Goal: Information Seeking & Learning: Learn about a topic

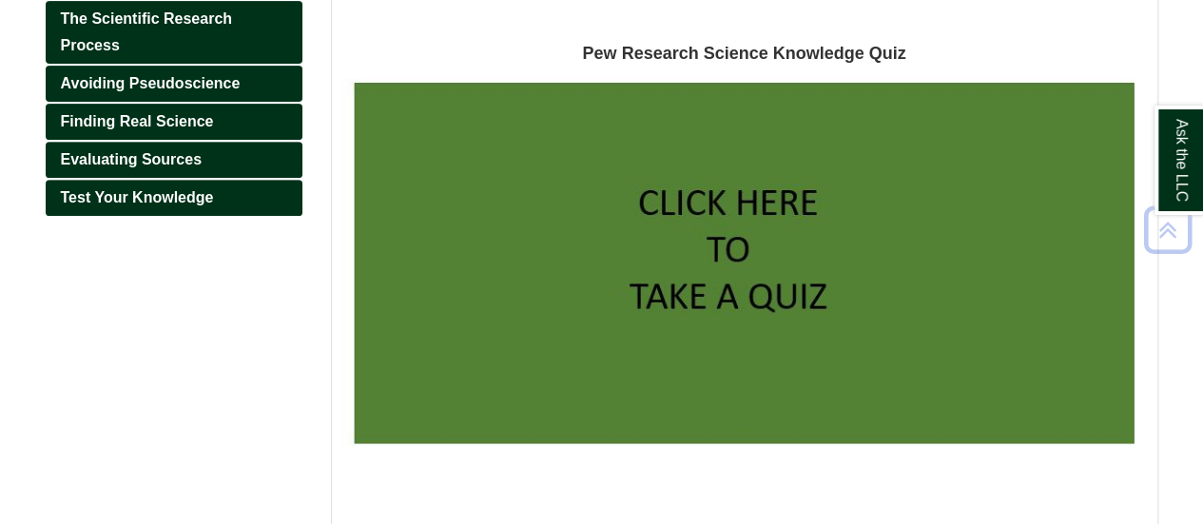
scroll to position [334, 0]
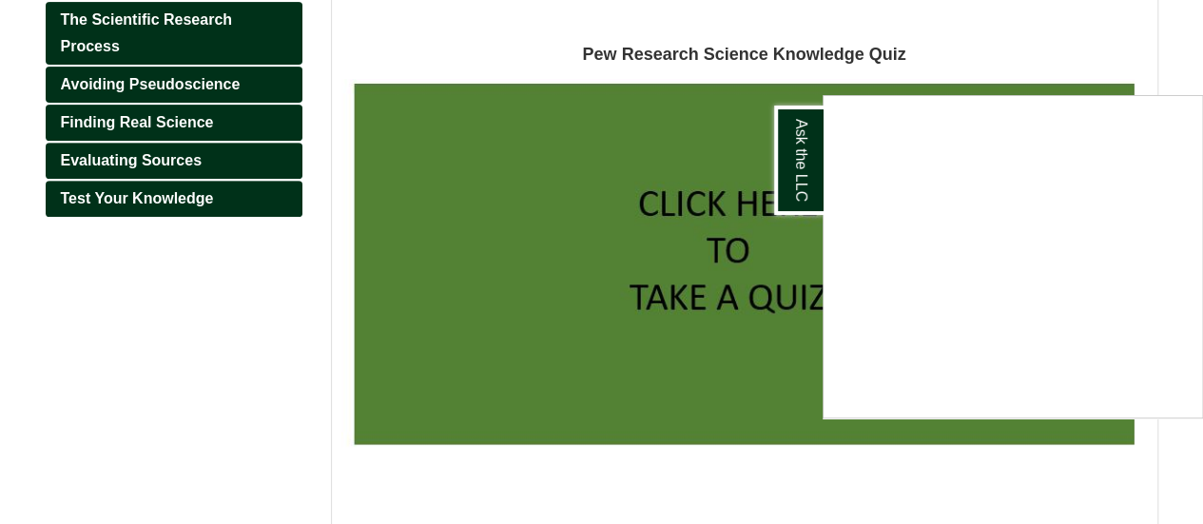
click at [960, 37] on div "Ask the LLC" at bounding box center [601, 262] width 1203 height 524
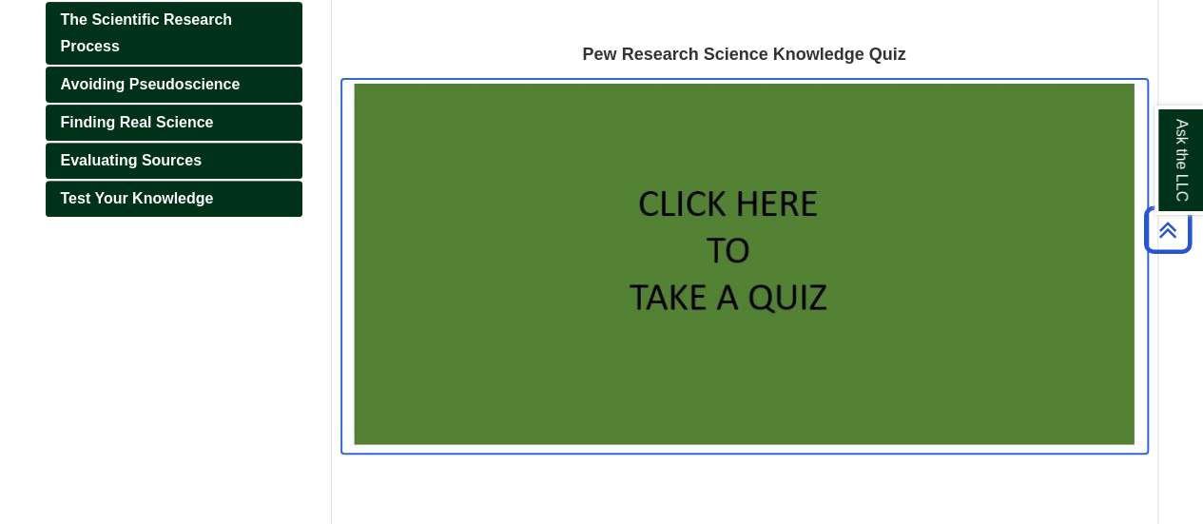
click at [688, 209] on img at bounding box center [744, 266] width 806 height 375
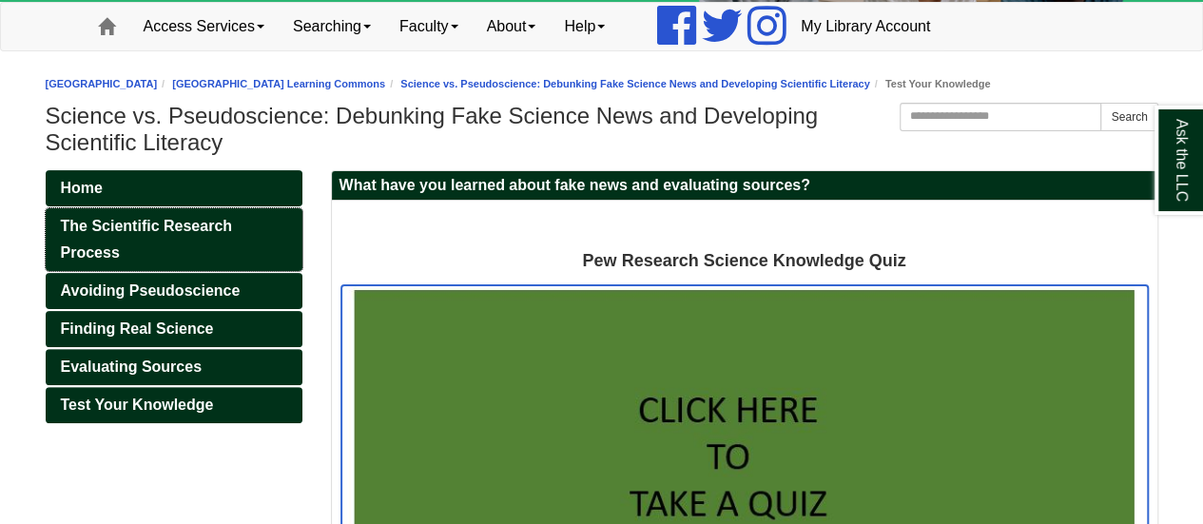
scroll to position [132, 0]
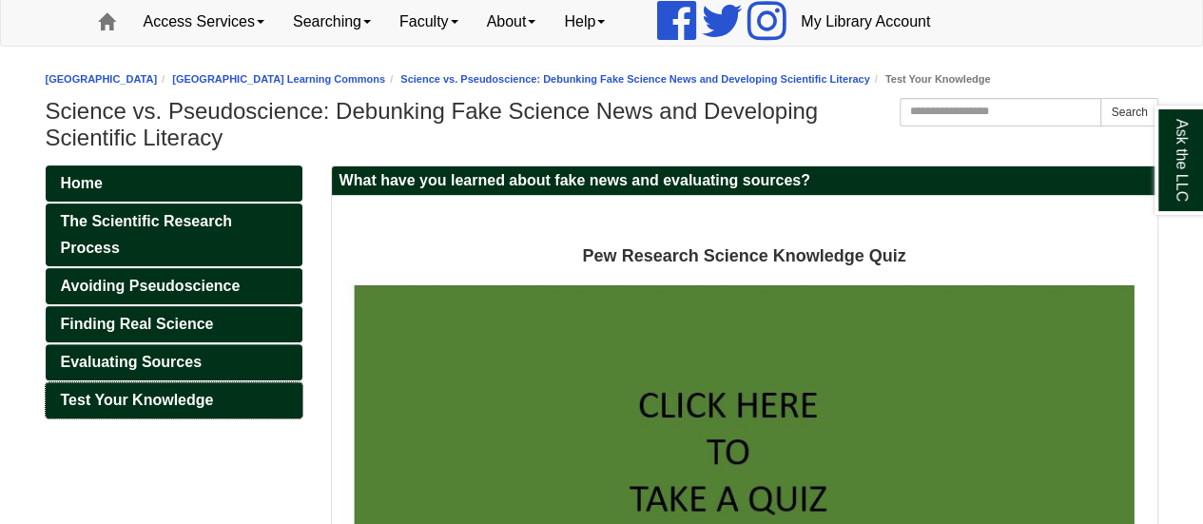
click at [140, 395] on span "Test Your Knowledge" at bounding box center [137, 400] width 153 height 16
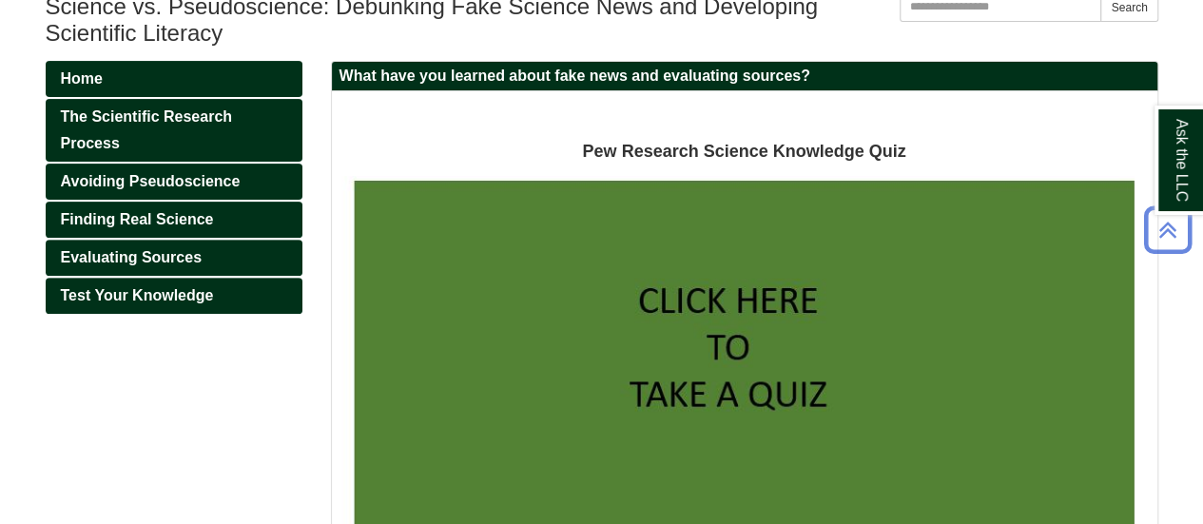
scroll to position [222, 0]
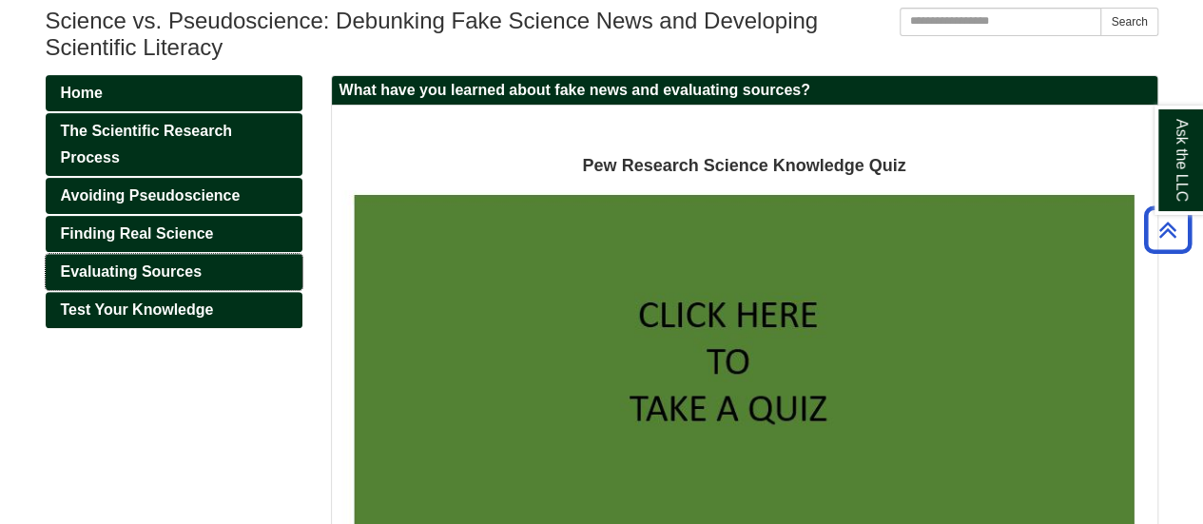
click at [138, 275] on span "Evaluating Sources" at bounding box center [132, 271] width 142 height 16
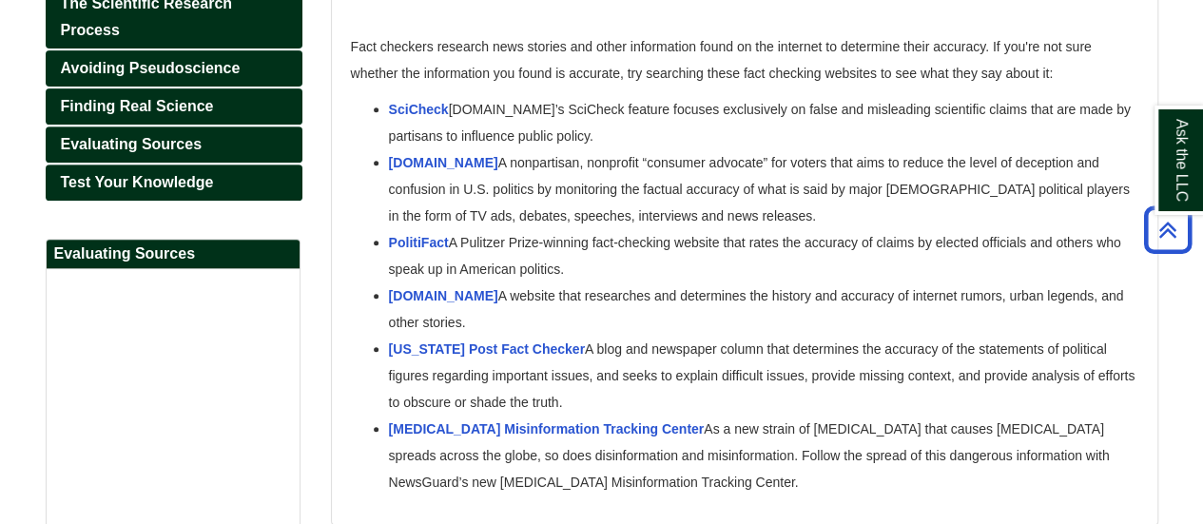
scroll to position [352, 0]
